Goal: Information Seeking & Learning: Learn about a topic

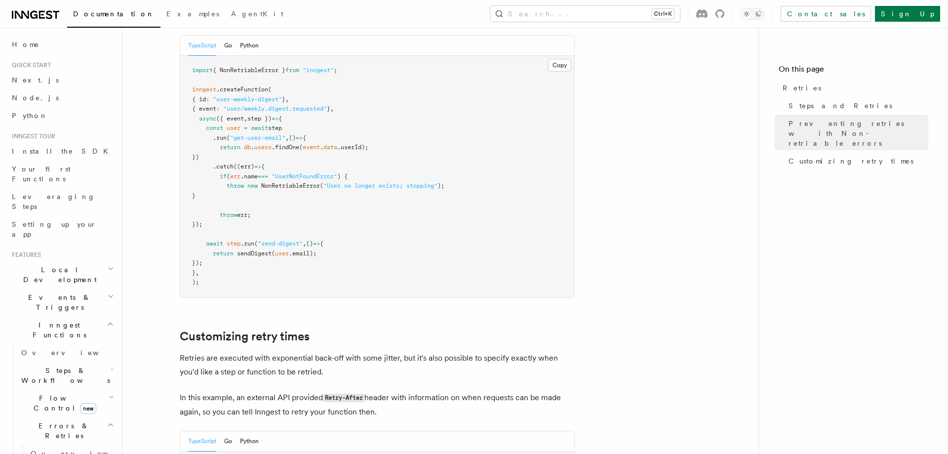
click at [108, 292] on icon "button" at bounding box center [111, 296] width 6 height 8
click at [54, 355] on span "Sending events" at bounding box center [45, 364] width 49 height 18
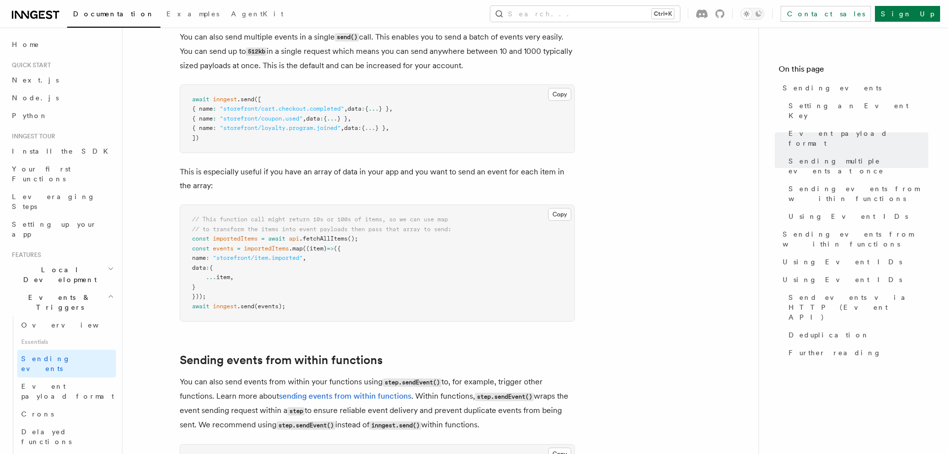
scroll to position [1410, 0]
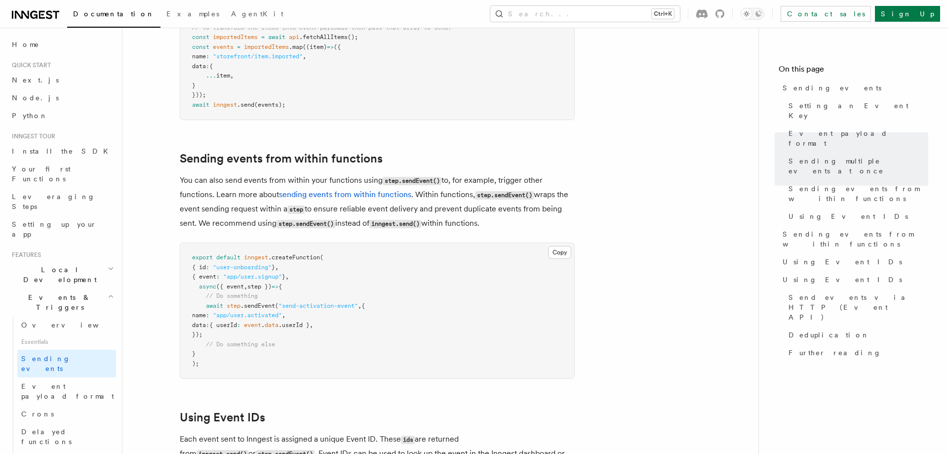
drag, startPoint x: 245, startPoint y: 299, endPoint x: 409, endPoint y: 349, distance: 170.7
click at [381, 340] on pre "export default inngest .createFunction ( { id : "user-onboarding" } , { event :…" at bounding box center [377, 310] width 394 height 135
click at [426, 354] on pre "export default inngest .createFunction ( { id : "user-onboarding" } , { event :…" at bounding box center [377, 310] width 394 height 135
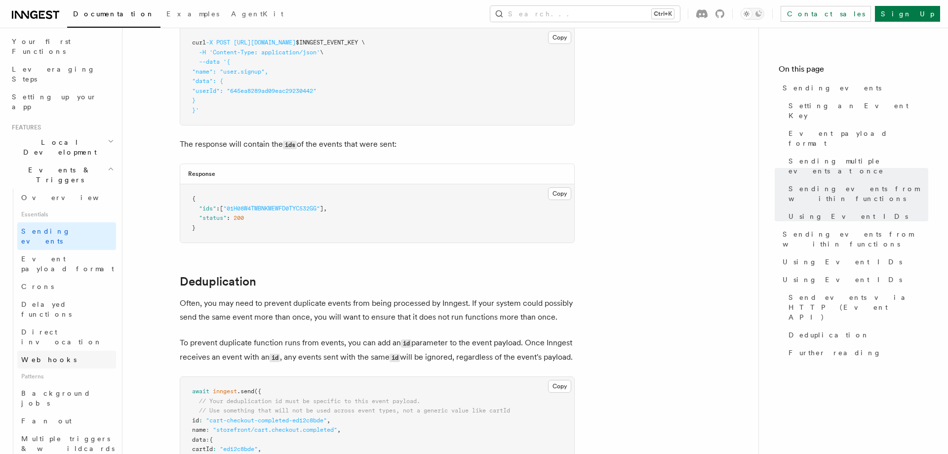
scroll to position [169, 0]
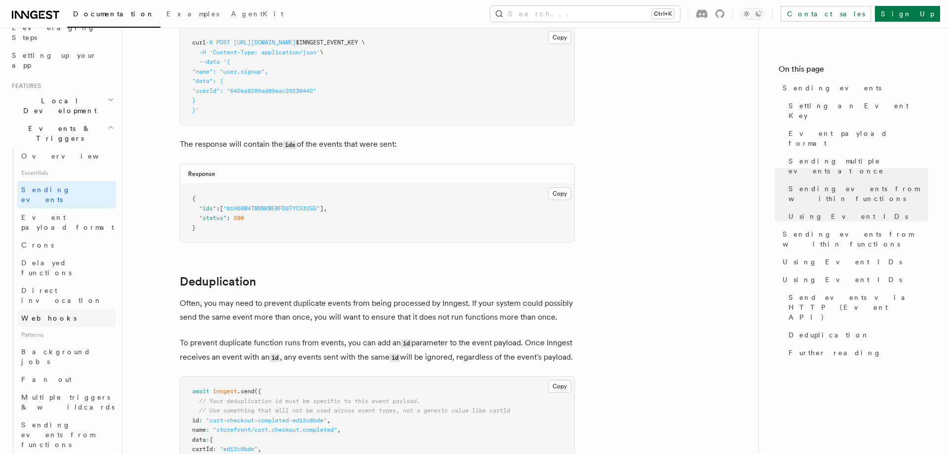
click at [39, 314] on span "Webhooks" at bounding box center [48, 318] width 55 height 8
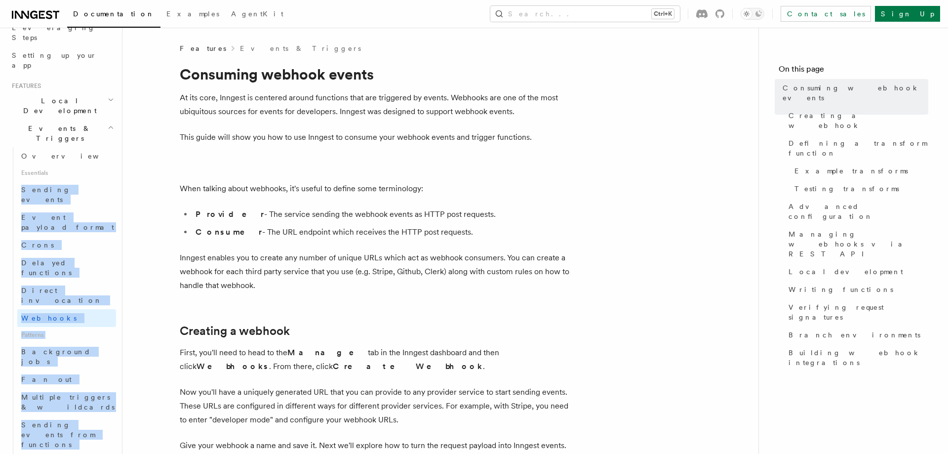
drag, startPoint x: 103, startPoint y: 374, endPoint x: 6, endPoint y: 134, distance: 258.9
click at [8, 147] on div "Overview Essentials Sending events Event payload format Crons Delayed functions…" at bounding box center [62, 389] width 108 height 484
copy ul "Sending events Event payload format Crons Delayed functions Direct invocation W…"
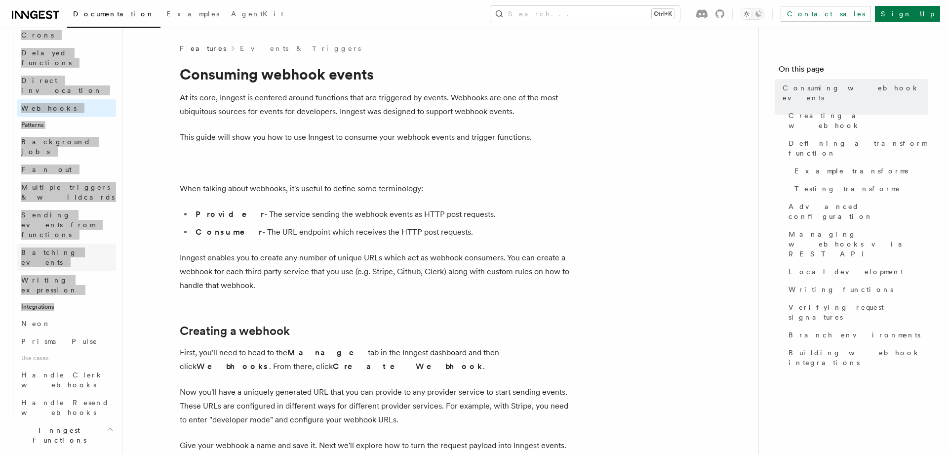
scroll to position [394, 0]
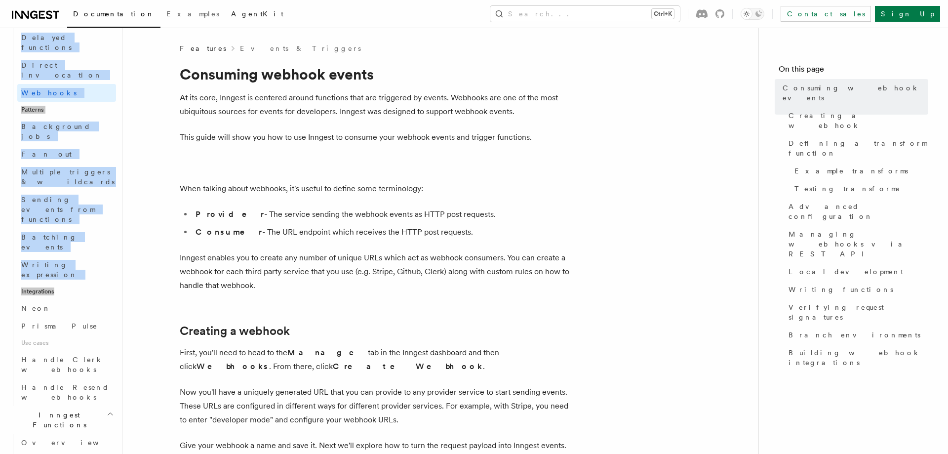
click at [231, 14] on span "AgentKit" at bounding box center [257, 14] width 52 height 8
click at [103, 299] on link "Neon" at bounding box center [66, 308] width 99 height 18
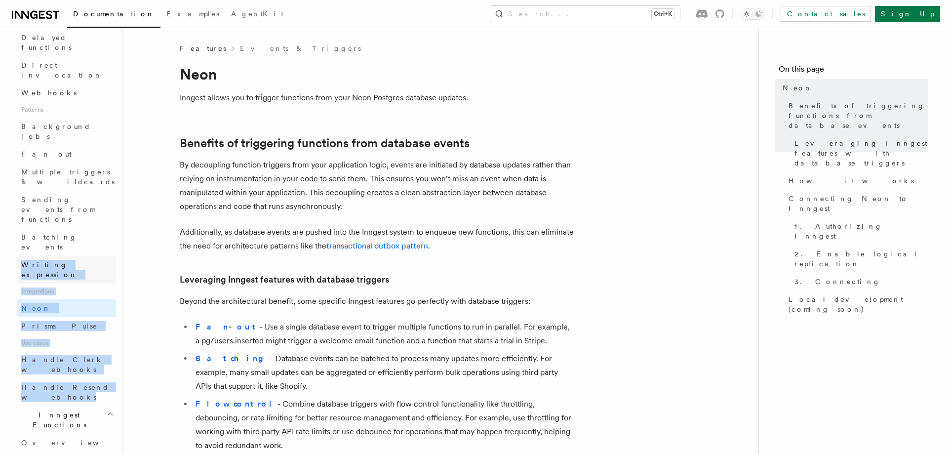
drag, startPoint x: 135, startPoint y: 183, endPoint x: 24, endPoint y: 119, distance: 128.6
drag, startPoint x: 164, startPoint y: 170, endPoint x: 121, endPoint y: 172, distance: 43.0
drag, startPoint x: 132, startPoint y: 178, endPoint x: 19, endPoint y: 114, distance: 130.2
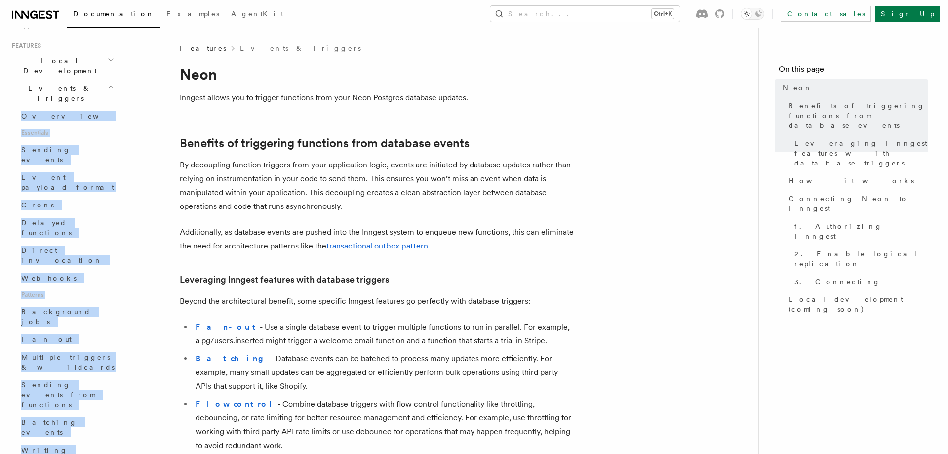
scroll to position [225, 0]
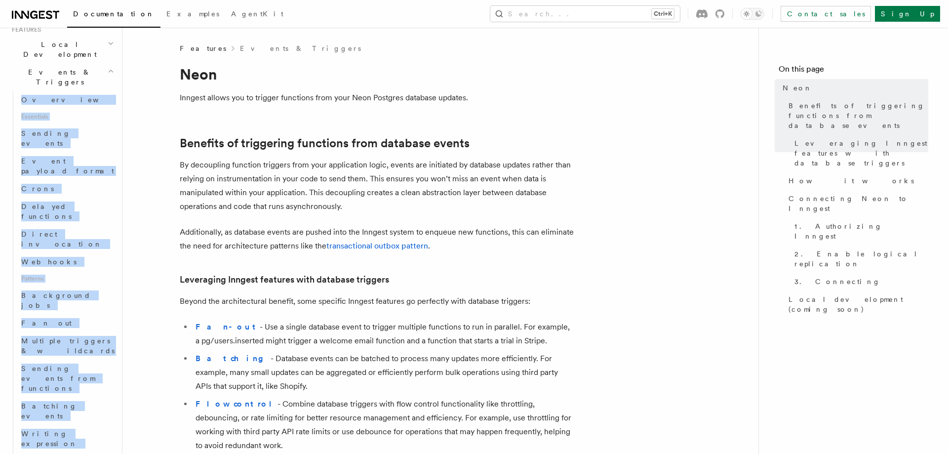
drag, startPoint x: 5, startPoint y: 133, endPoint x: 94, endPoint y: 348, distance: 232.9
click at [94, 348] on header "Search... Documentation Examples AgentKit Home Quick start Next.js Node.js Pyth…" at bounding box center [61, 241] width 122 height 426
copy ul "Overview Essentials Sending events Event payload format Crons Delayed functions…"
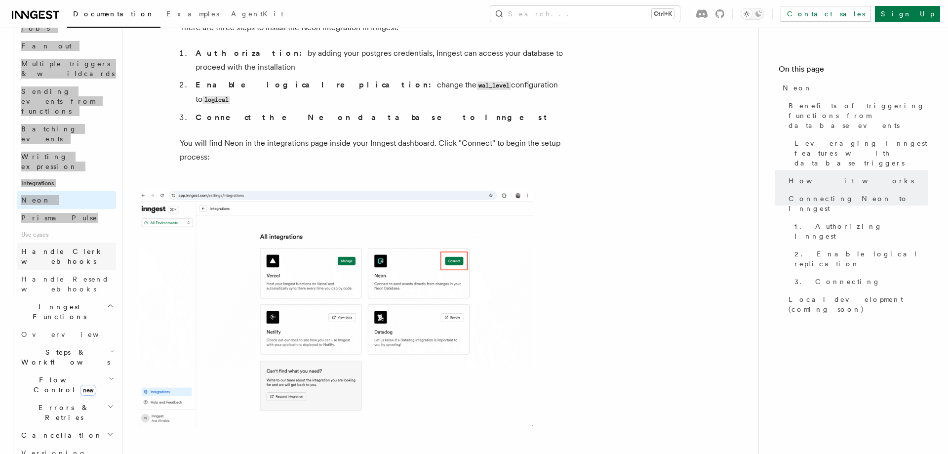
scroll to position [507, 0]
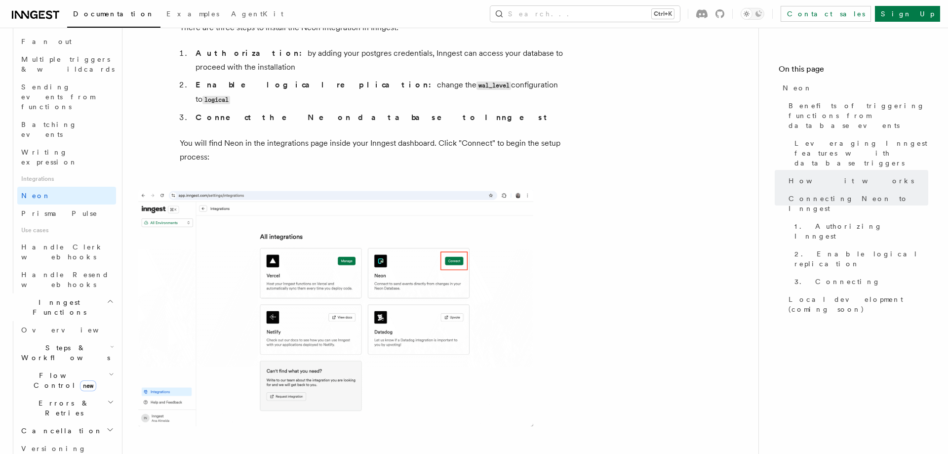
drag, startPoint x: 9, startPoint y: 262, endPoint x: 87, endPoint y: 314, distance: 93.7
click at [87, 321] on div "Overview Steps & Workflows Flow Control new Errors & Retries Cancellation Versi…" at bounding box center [62, 398] width 108 height 154
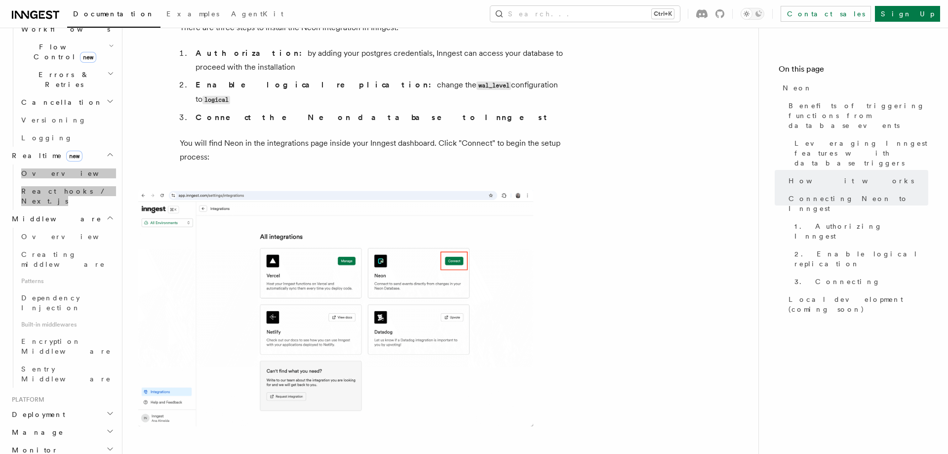
scroll to position [844, 0]
